Goal: Transaction & Acquisition: Purchase product/service

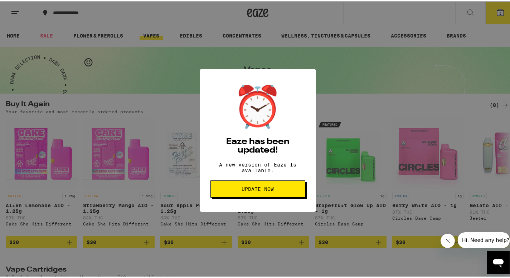
scroll to position [0, 1052]
click at [277, 189] on span "Update Now" at bounding box center [257, 187] width 83 height 5
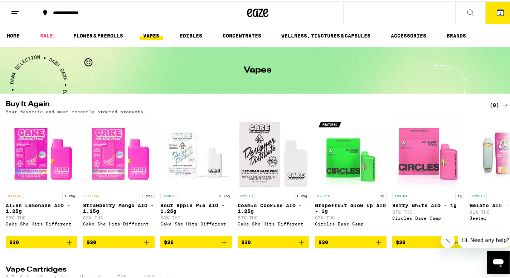
click at [497, 13] on icon at bounding box center [500, 11] width 6 height 6
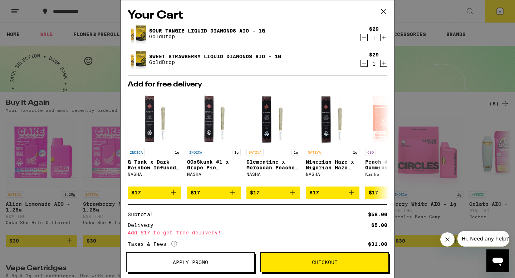
click at [384, 11] on icon at bounding box center [383, 11] width 11 height 11
